Goal: Transaction & Acquisition: Purchase product/service

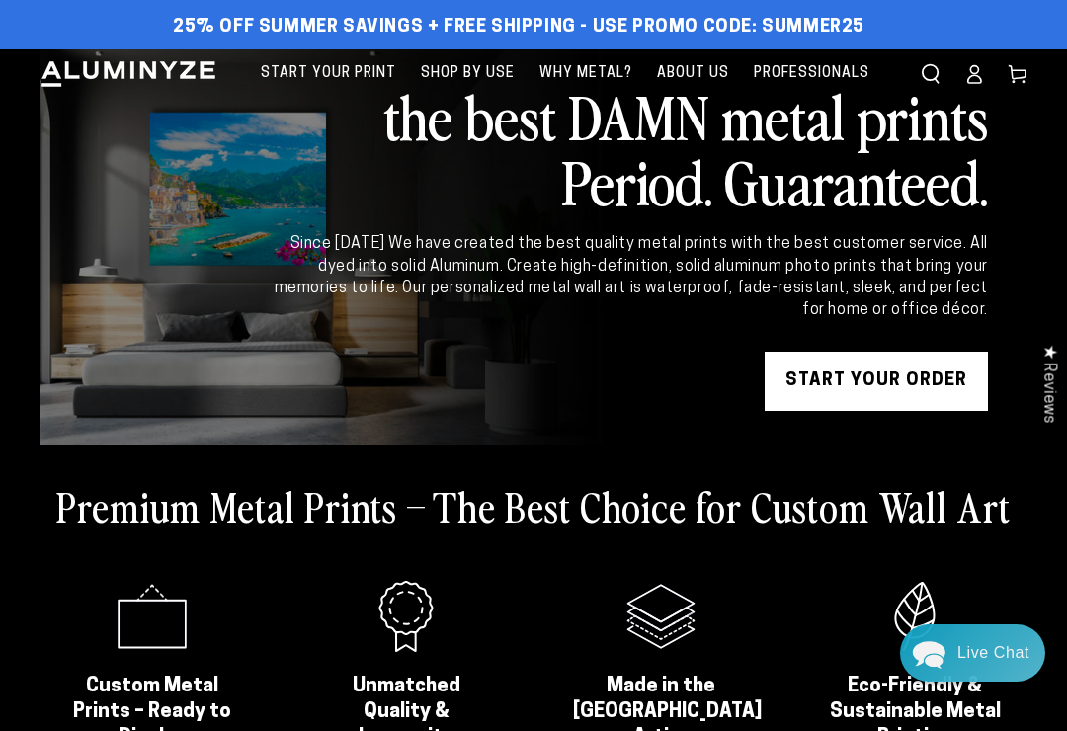
click at [881, 380] on link "START YOUR Order" at bounding box center [876, 381] width 223 height 59
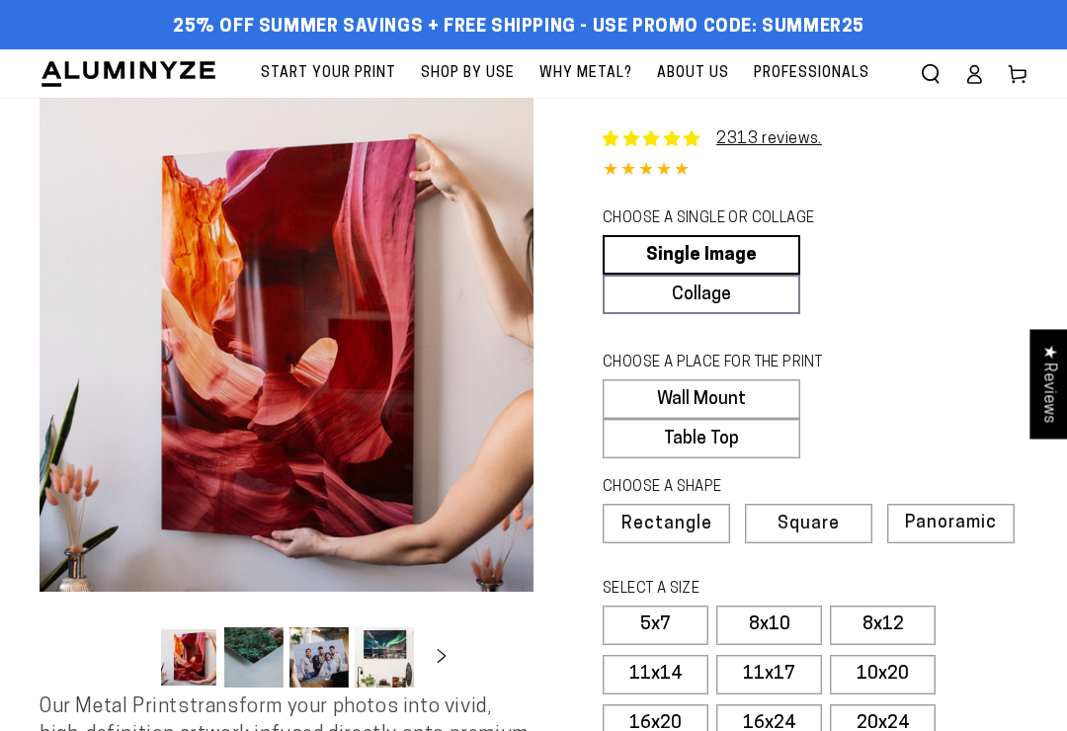
select select "**********"
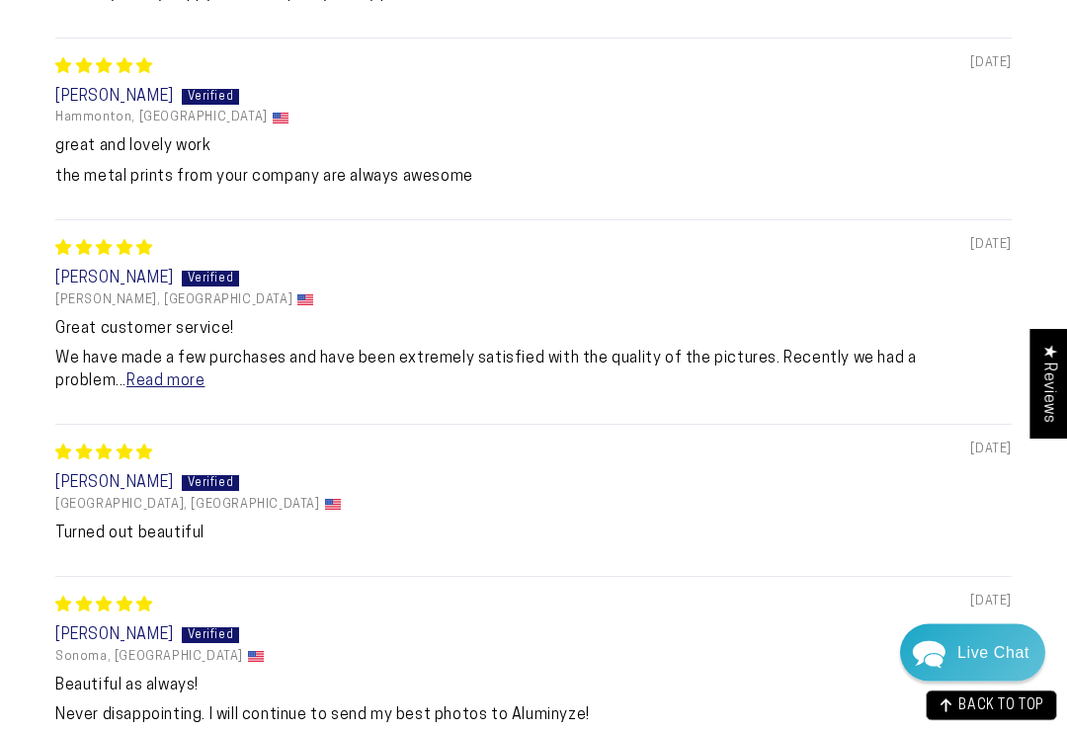
scroll to position [2068, 0]
click at [127, 386] on link "Read more" at bounding box center [166, 382] width 78 height 16
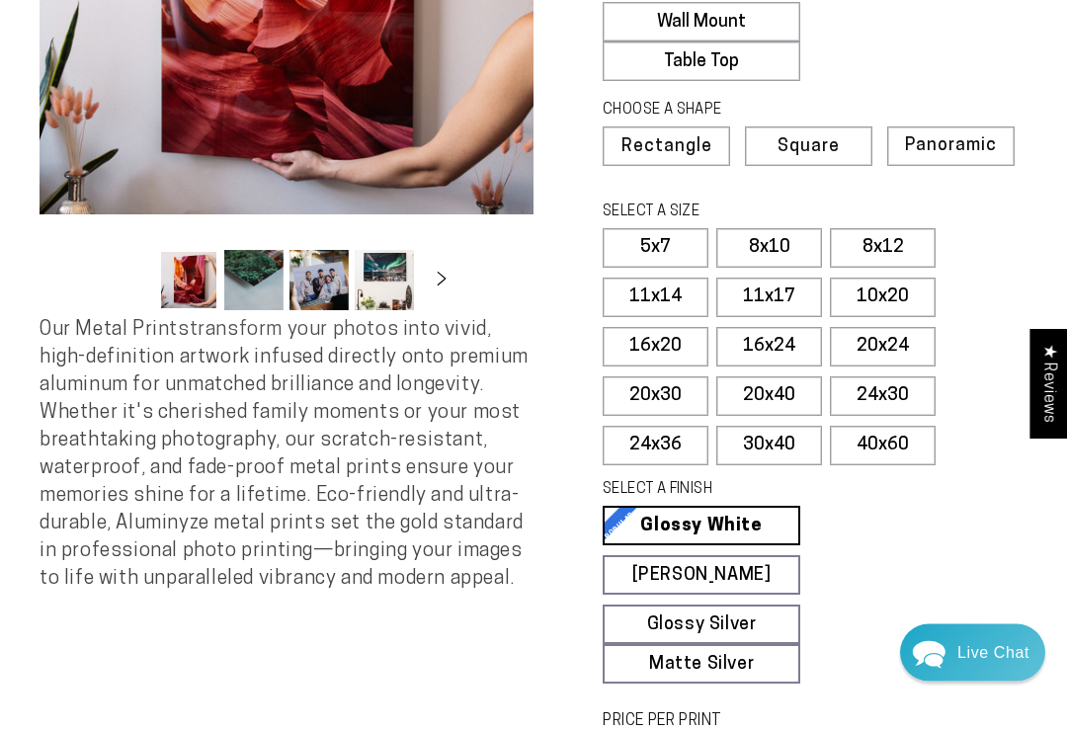
scroll to position [378, 0]
click at [776, 336] on label "16x24" at bounding box center [770, 347] width 106 height 40
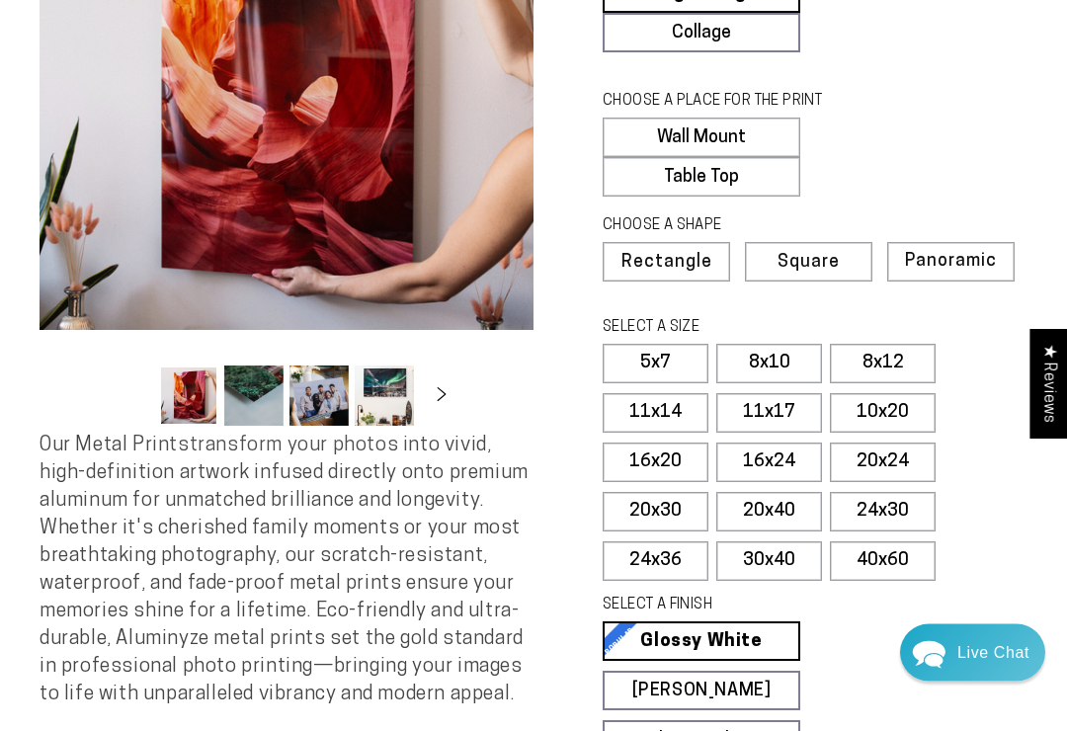
scroll to position [262, 0]
click at [961, 252] on span "Panoramic" at bounding box center [951, 261] width 92 height 19
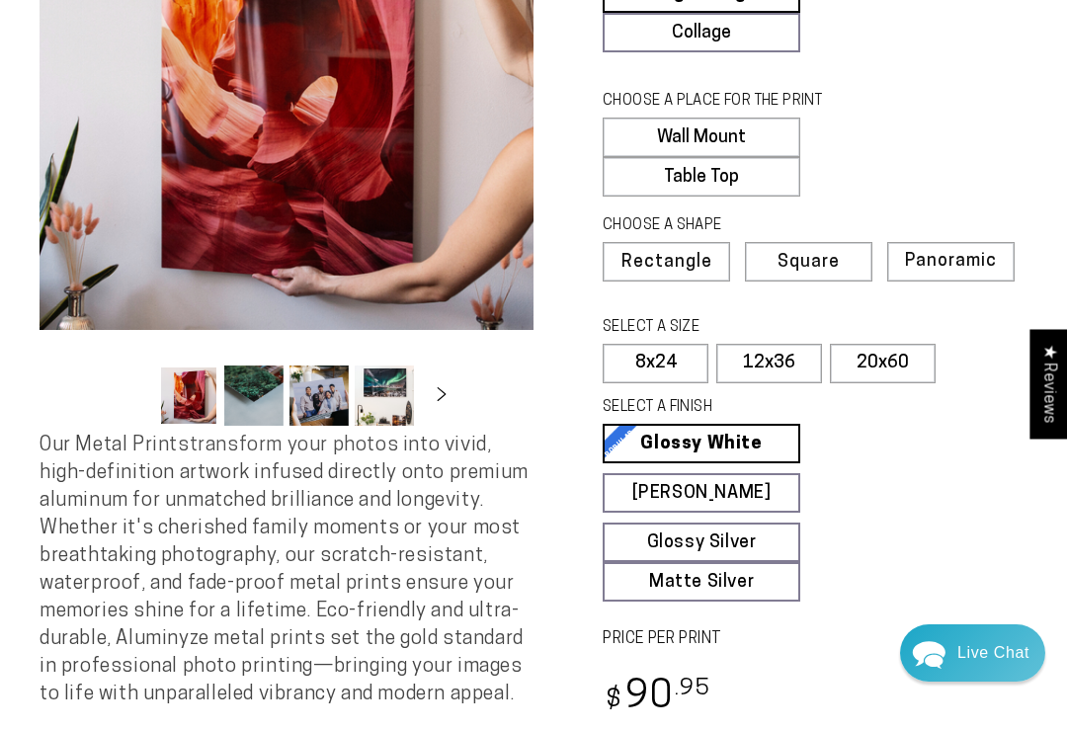
click at [777, 365] on label "12x36" at bounding box center [770, 364] width 106 height 40
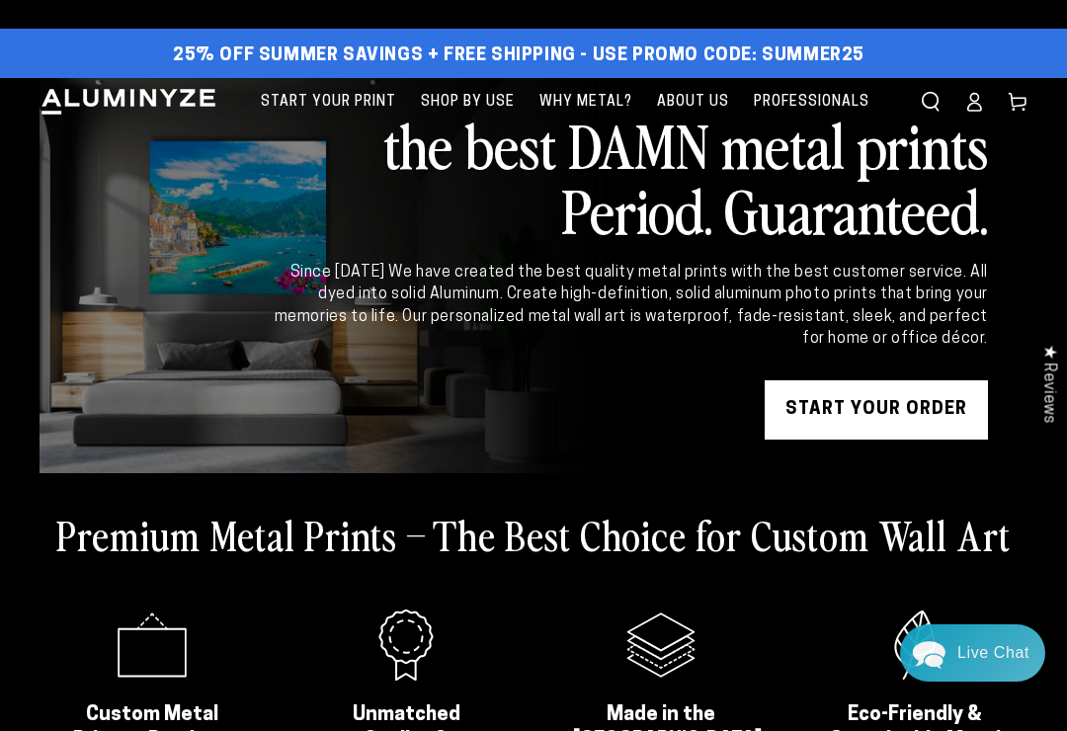
click at [870, 419] on link "START YOUR Order" at bounding box center [876, 410] width 223 height 59
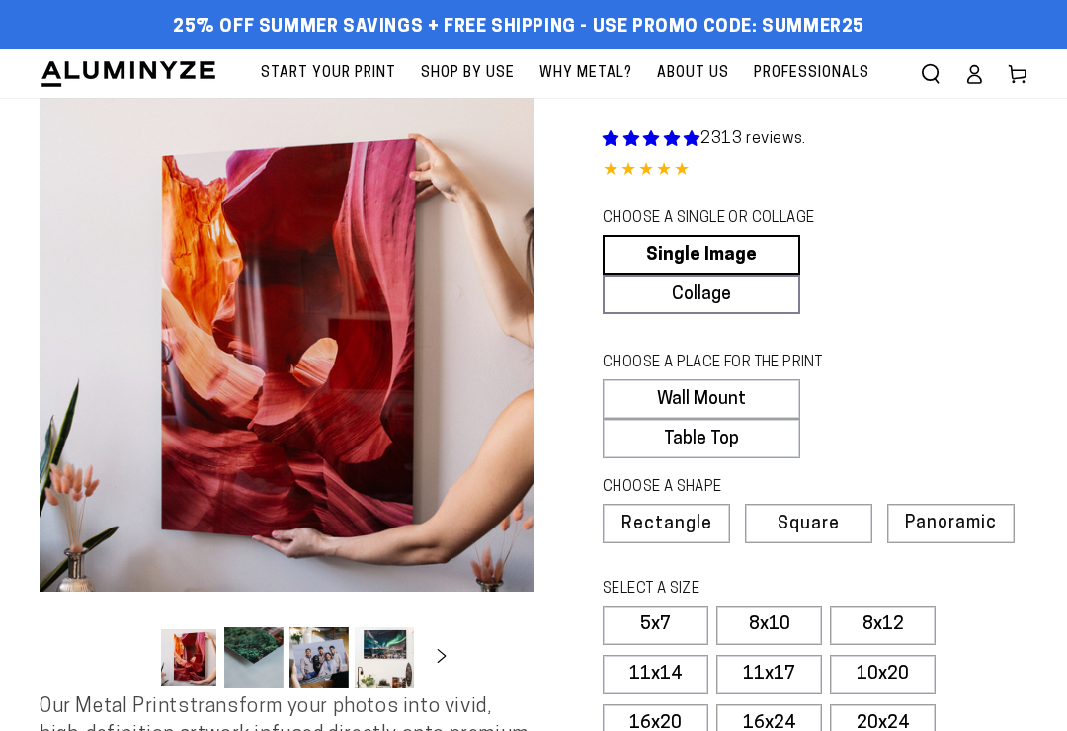
select select "**********"
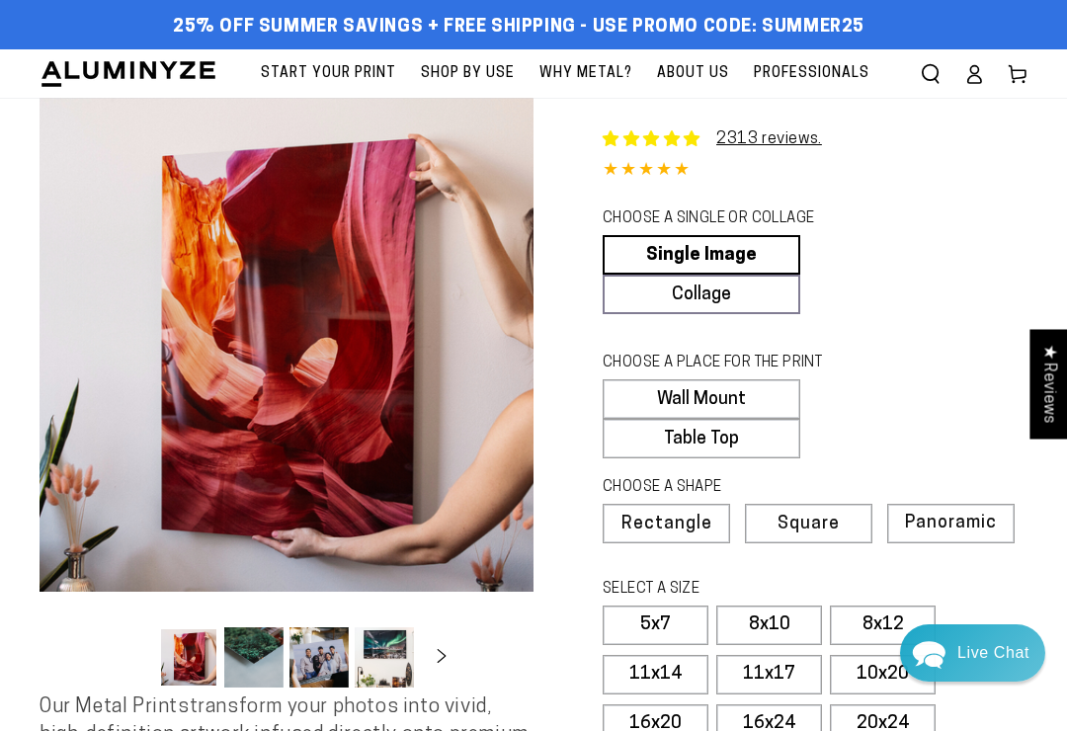
click at [949, 525] on span "Panoramic" at bounding box center [951, 523] width 92 height 19
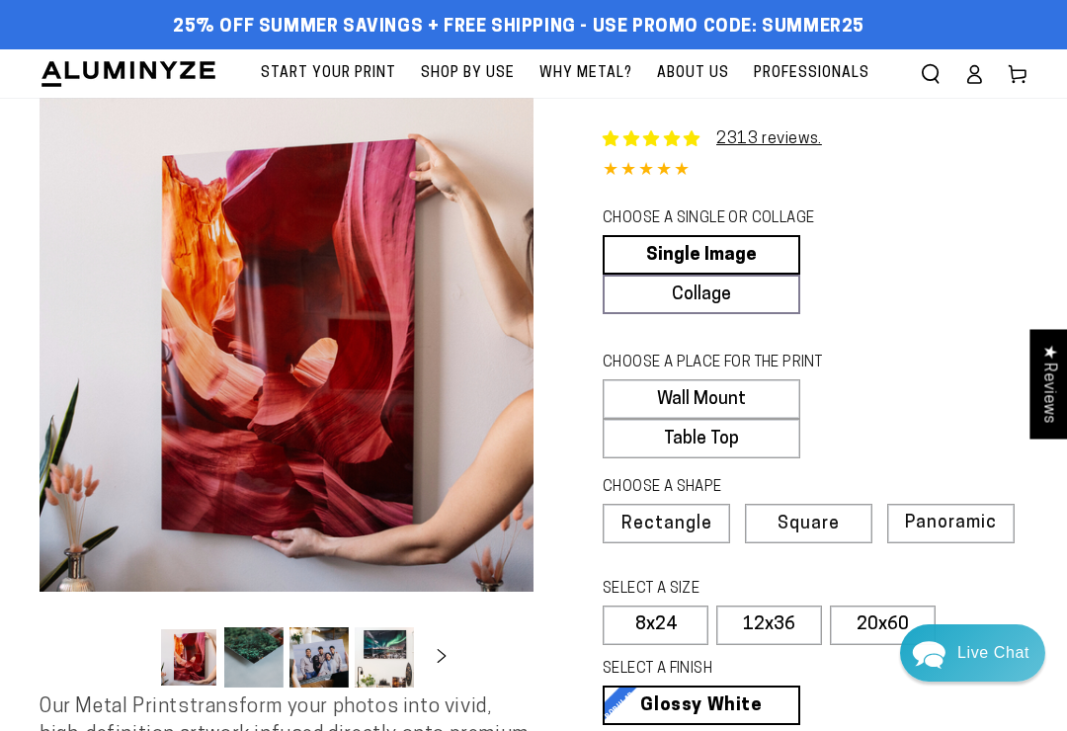
click at [810, 521] on span "Square" at bounding box center [809, 525] width 62 height 18
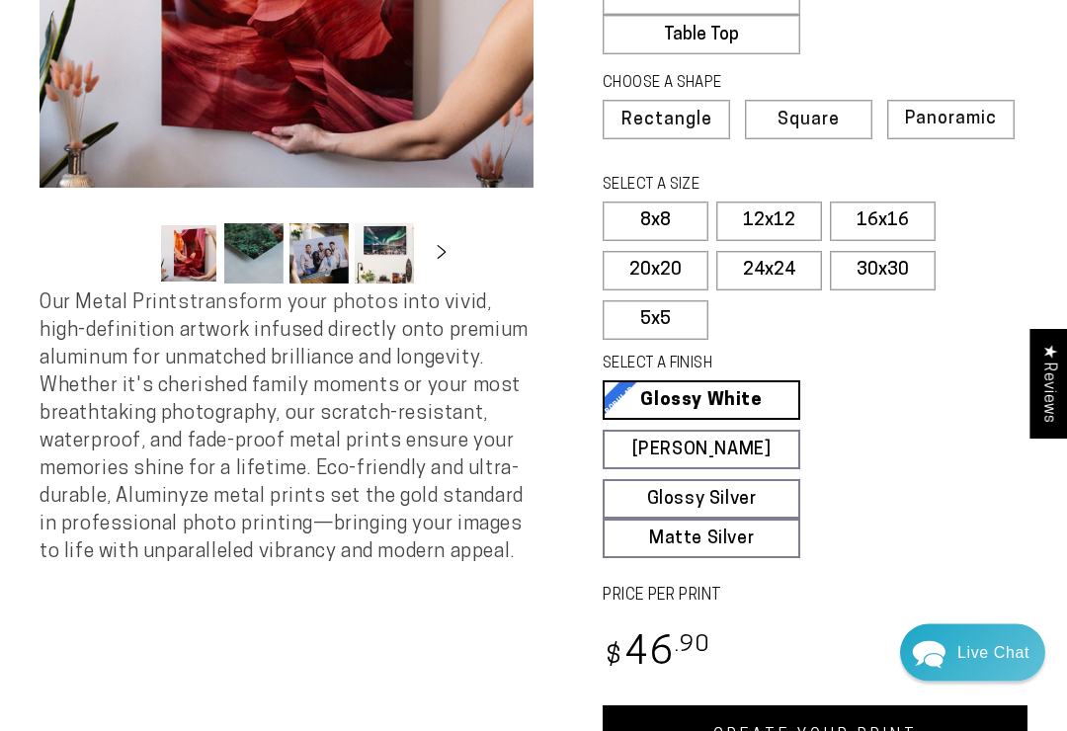
scroll to position [404, 0]
click at [900, 272] on label "30x30" at bounding box center [883, 271] width 106 height 40
click at [668, 319] on label "5x5" at bounding box center [656, 320] width 106 height 40
click at [771, 273] on label "24x24" at bounding box center [770, 271] width 106 height 40
click at [666, 263] on label "20x20" at bounding box center [656, 271] width 106 height 40
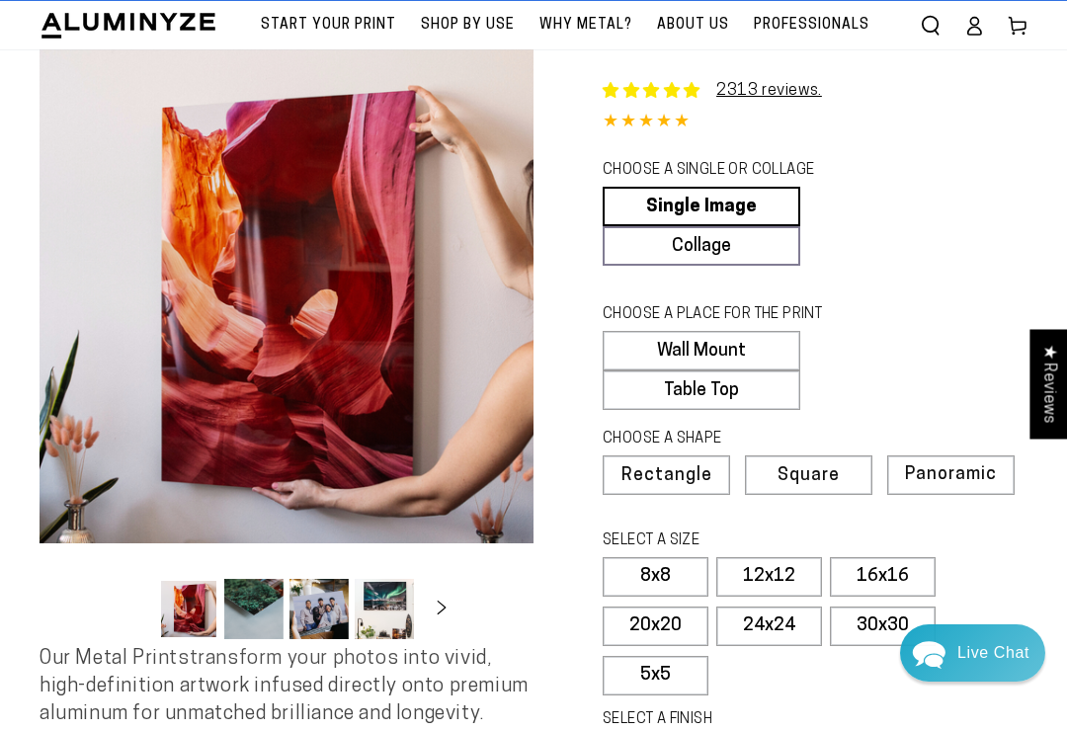
scroll to position [49, 0]
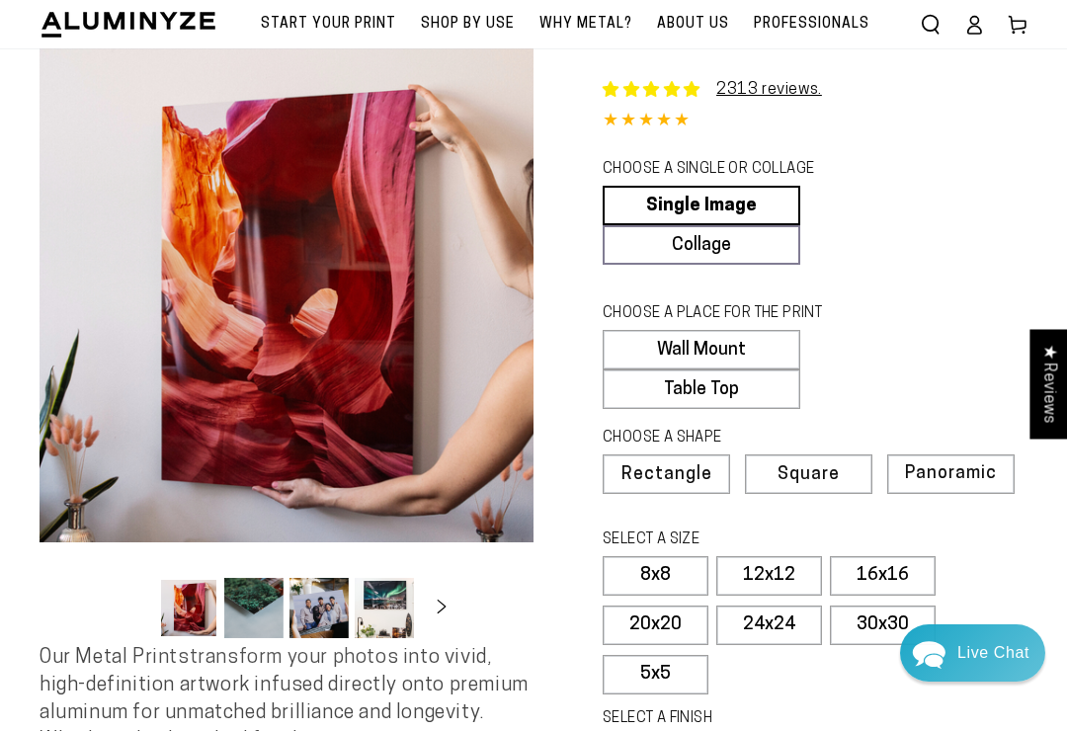
click at [677, 478] on span "Rectangle" at bounding box center [667, 476] width 91 height 18
